Goal: Navigation & Orientation: Find specific page/section

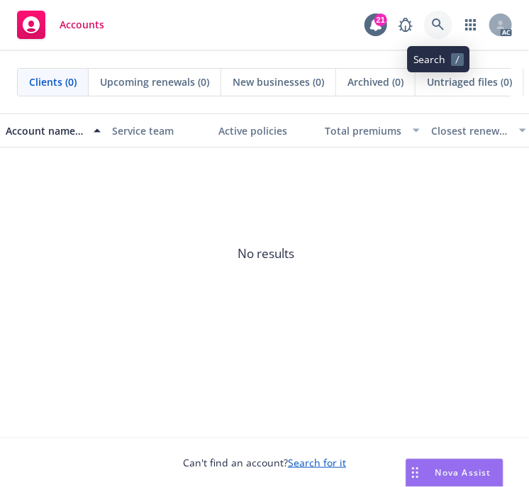
click at [442, 23] on icon at bounding box center [438, 24] width 13 height 13
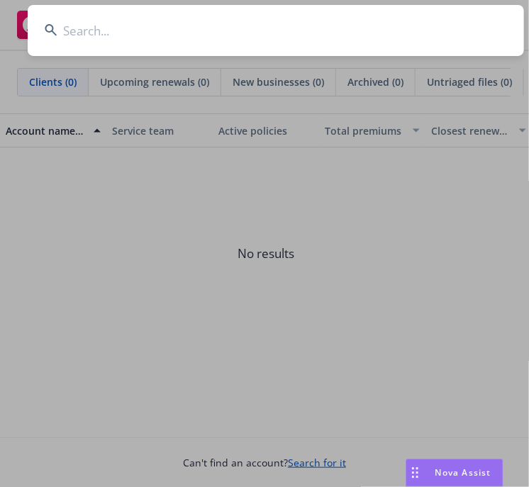
type input "ALTANA TECHNOLOGIES INC"
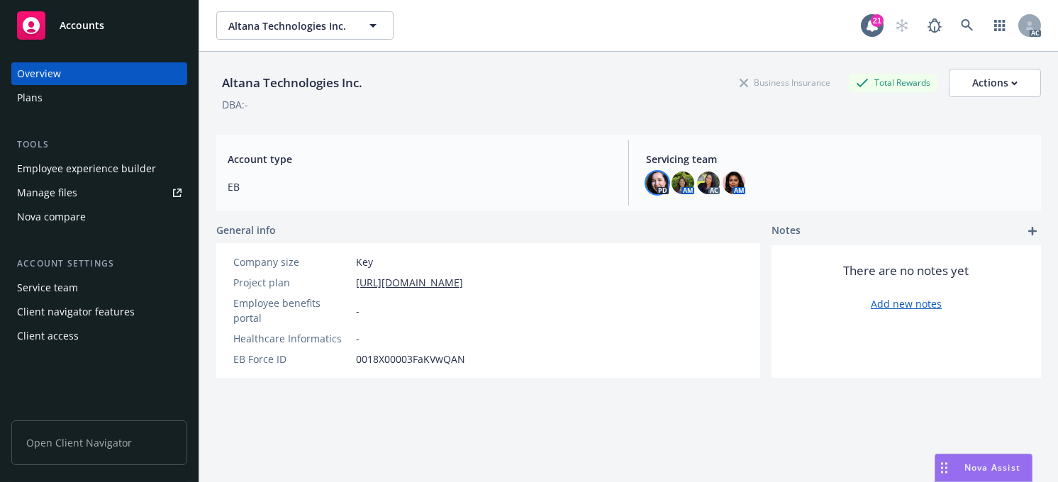
click at [528, 183] on img at bounding box center [657, 183] width 23 height 23
click at [528, 179] on img at bounding box center [682, 183] width 23 height 23
click at [528, 184] on img at bounding box center [708, 183] width 23 height 23
click at [528, 184] on img at bounding box center [733, 183] width 23 height 23
click at [528, 184] on img at bounding box center [657, 183] width 23 height 23
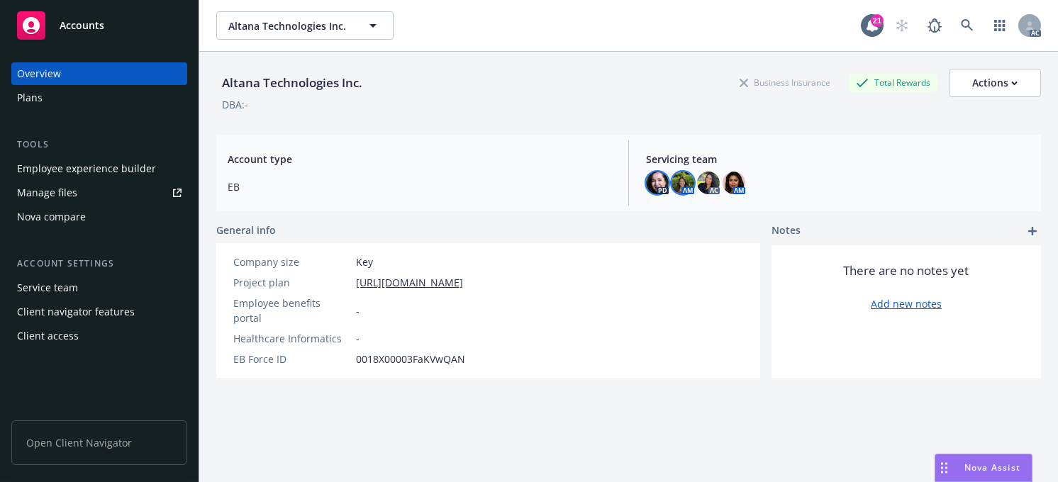
click at [528, 184] on img at bounding box center [682, 183] width 23 height 23
click at [528, 185] on img at bounding box center [708, 183] width 23 height 23
click at [528, 430] on div "Altana Technologies Inc. Business Insurance Total Rewards Actions DBA: - Accoun…" at bounding box center [628, 284] width 824 height 465
click at [528, 413] on div "Altana Technologies Inc. Business Insurance Total Rewards Actions DBA: - Accoun…" at bounding box center [628, 284] width 824 height 465
click at [528, 412] on div "Altana Technologies Inc. Business Insurance Total Rewards Actions DBA: - Accoun…" at bounding box center [628, 284] width 824 height 465
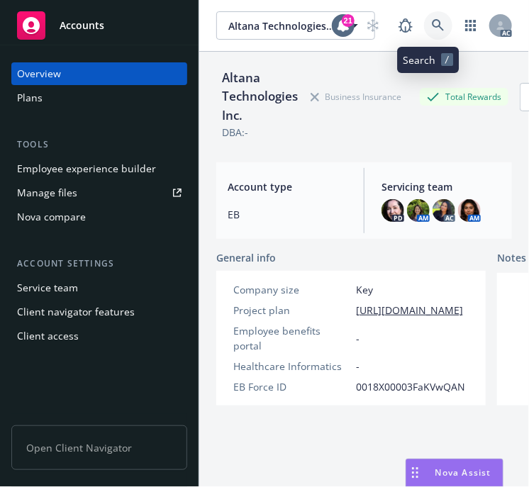
click at [432, 22] on icon at bounding box center [438, 25] width 13 height 13
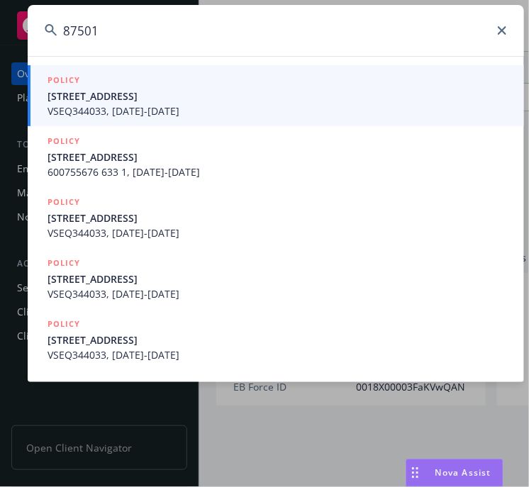
drag, startPoint x: 115, startPoint y: 43, endPoint x: -51, endPoint y: 35, distance: 166.1
click at [0, 35] on html "Accounts Overview Plans Tools Employee experience builder Manage files Nova com…" at bounding box center [264, 243] width 529 height 487
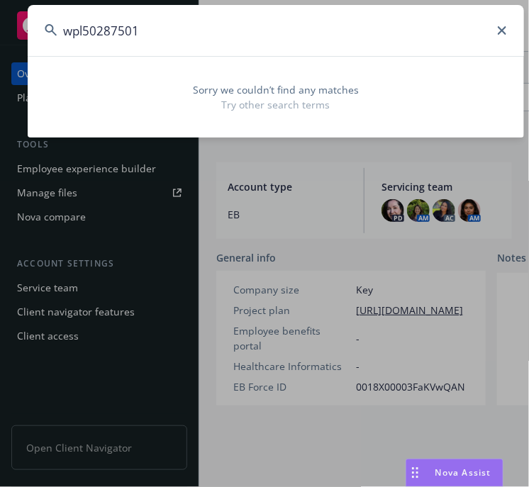
drag, startPoint x: 96, startPoint y: 32, endPoint x: 106, endPoint y: 66, distance: 35.3
click at [96, 33] on input "wpl50287501" at bounding box center [276, 30] width 496 height 51
type input "wpl507287501"
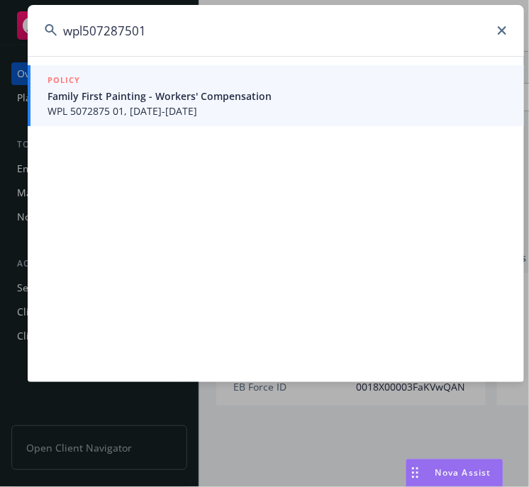
click at [106, 100] on span "Family First Painting - Workers' Compensation" at bounding box center [276, 96] width 459 height 15
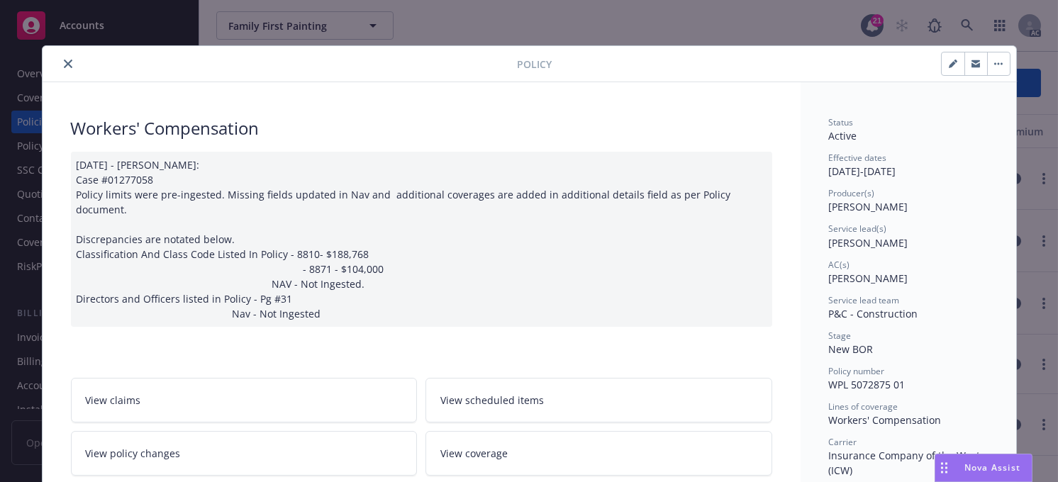
click at [60, 62] on button "close" at bounding box center [68, 63] width 17 height 17
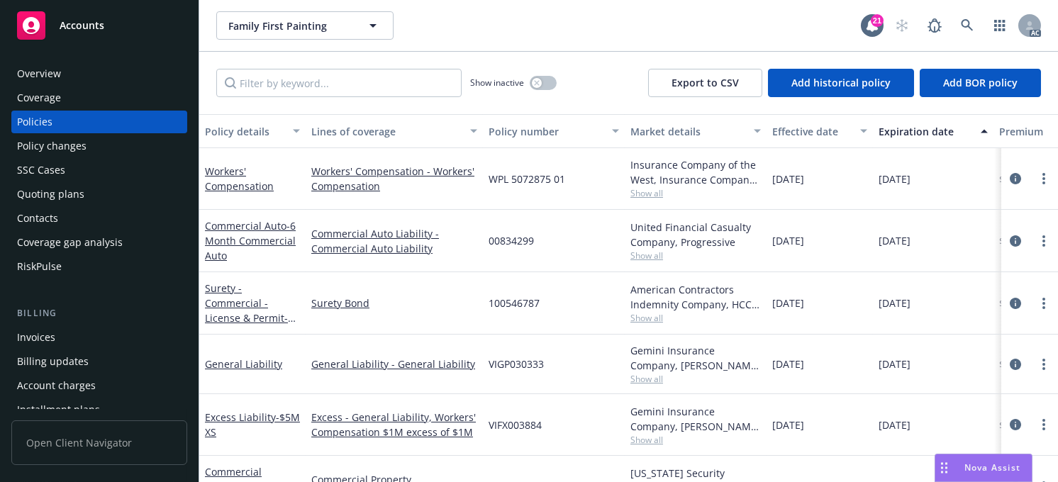
click at [54, 74] on div "Overview" at bounding box center [39, 73] width 44 height 23
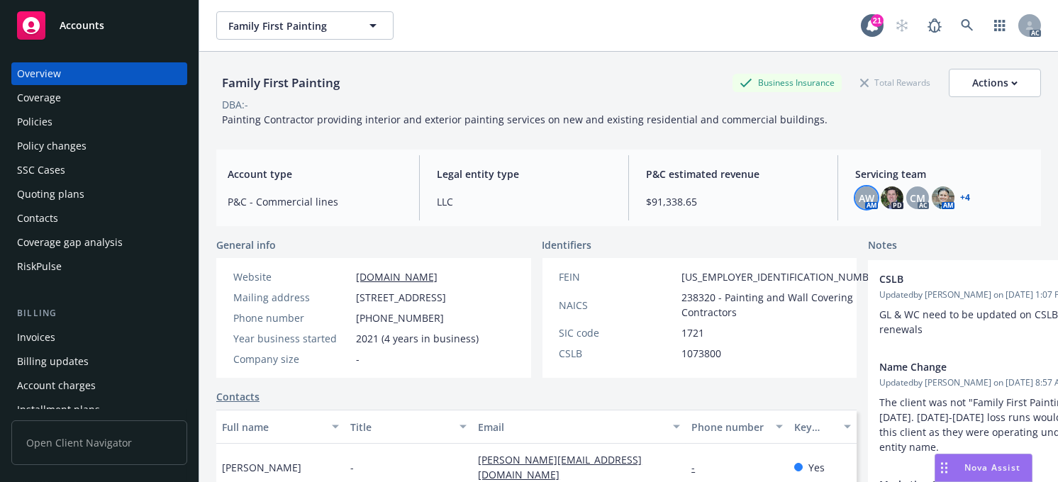
click at [528, 195] on span "AW" at bounding box center [867, 198] width 16 height 15
click at [528, 200] on span "CM" at bounding box center [918, 198] width 16 height 15
click at [528, 198] on img at bounding box center [943, 197] width 23 height 23
click at [528, 196] on link "+ 4" at bounding box center [965, 198] width 10 height 9
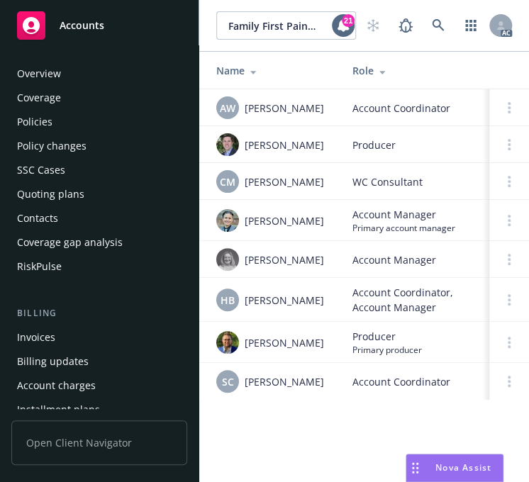
drag, startPoint x: 74, startPoint y: 65, endPoint x: 82, endPoint y: 67, distance: 8.6
click at [74, 65] on div "Overview" at bounding box center [99, 73] width 164 height 23
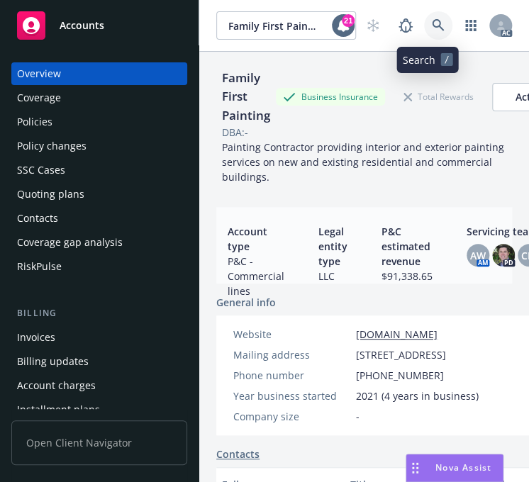
click at [432, 21] on icon at bounding box center [438, 25] width 13 height 13
